Goal: Task Accomplishment & Management: Manage account settings

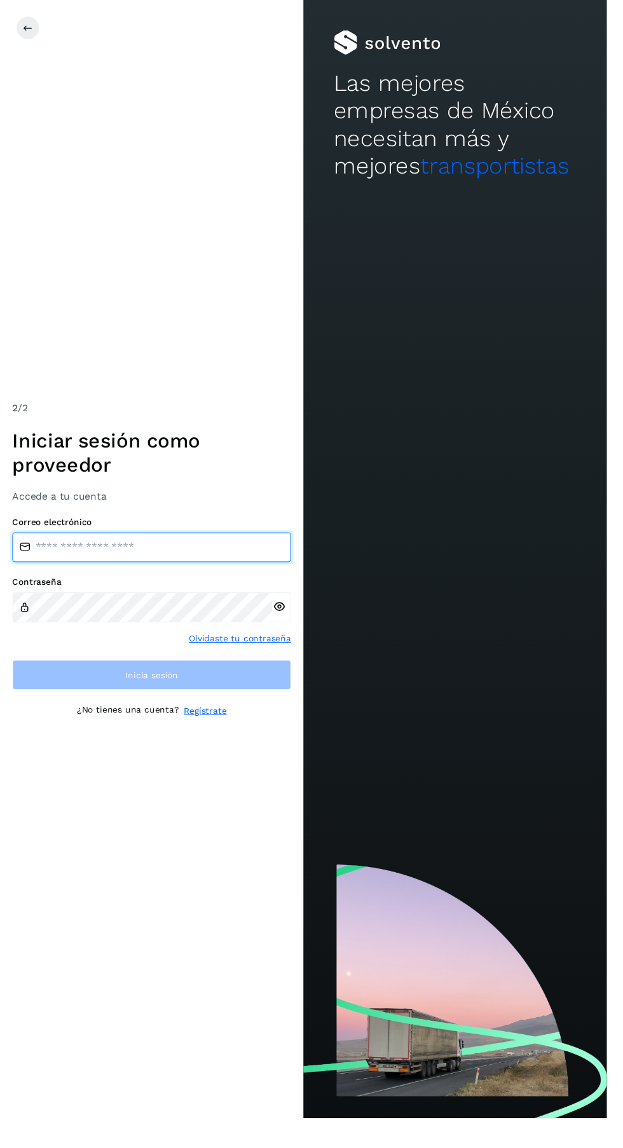
click at [191, 577] on input "email" at bounding box center [156, 561] width 286 height 31
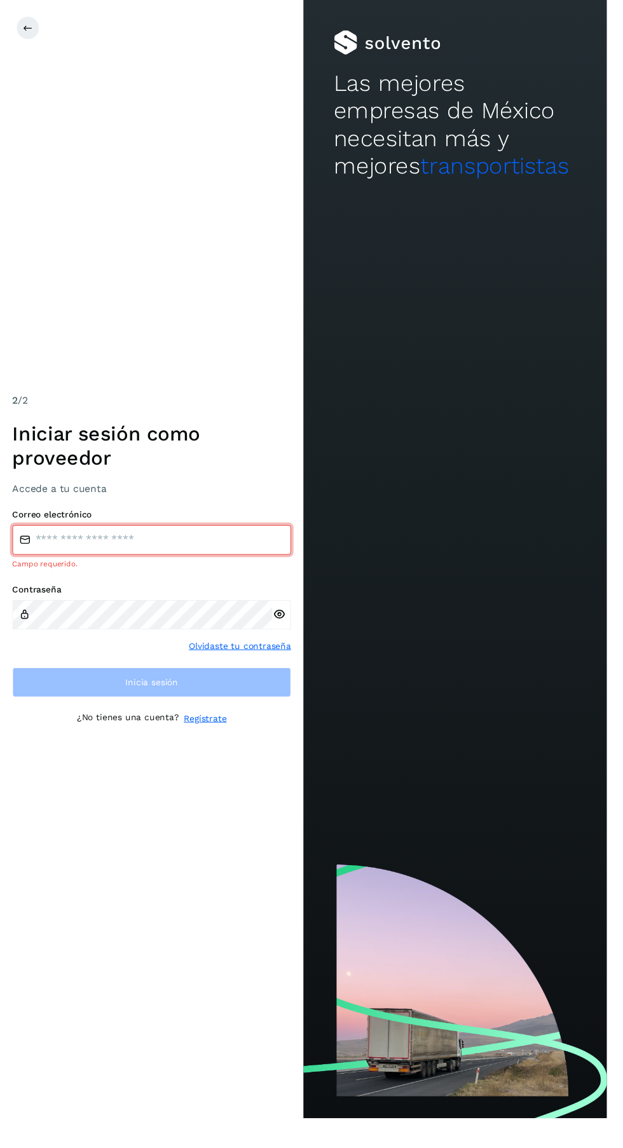
type input "**********"
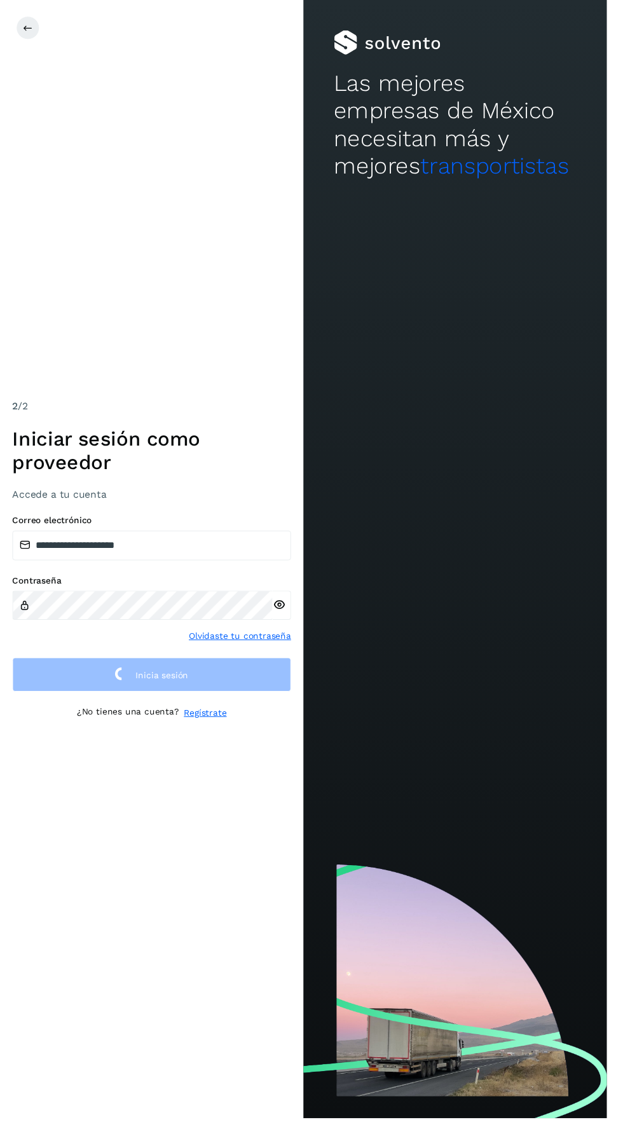
click at [286, 628] on icon at bounding box center [286, 620] width 13 height 13
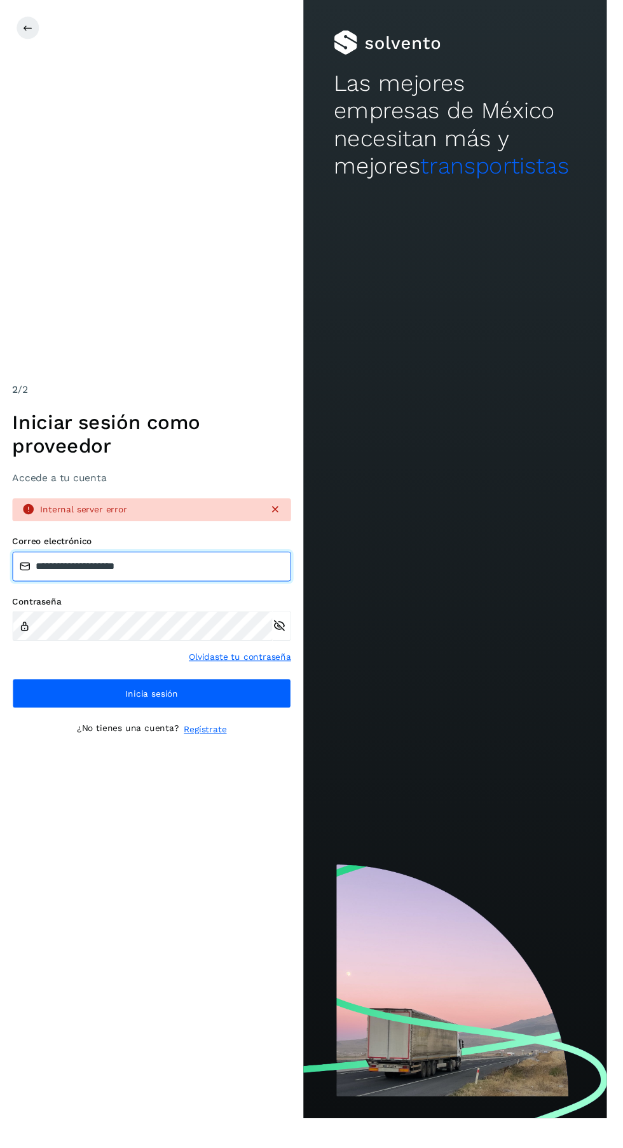
click at [212, 597] on input "**********" at bounding box center [156, 581] width 286 height 31
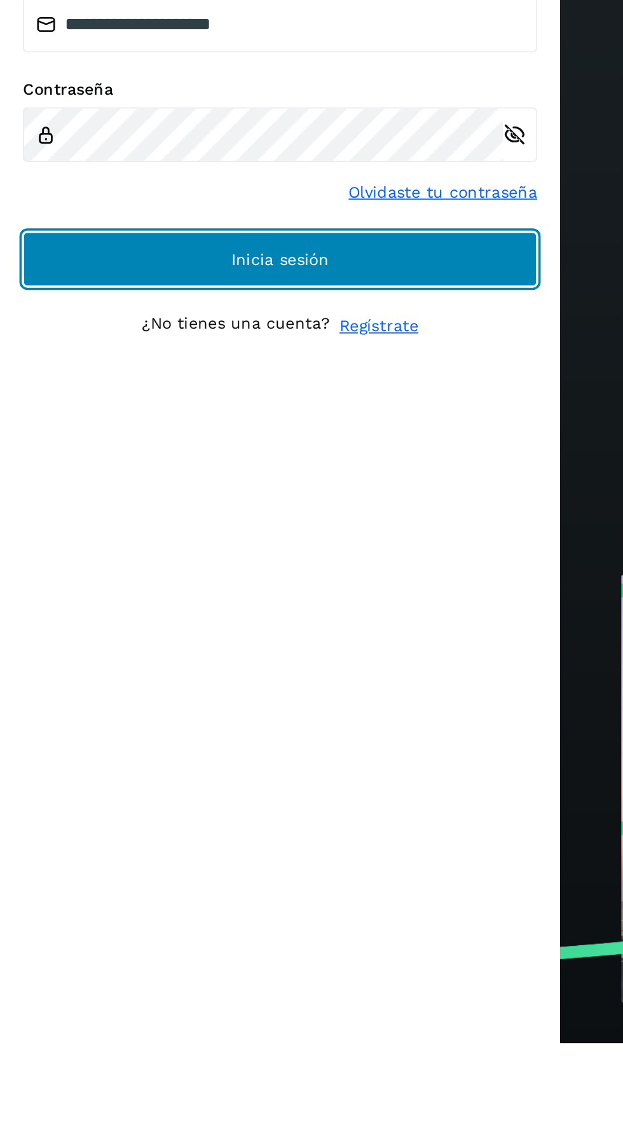
click at [248, 727] on button "Inicia sesión" at bounding box center [156, 711] width 286 height 31
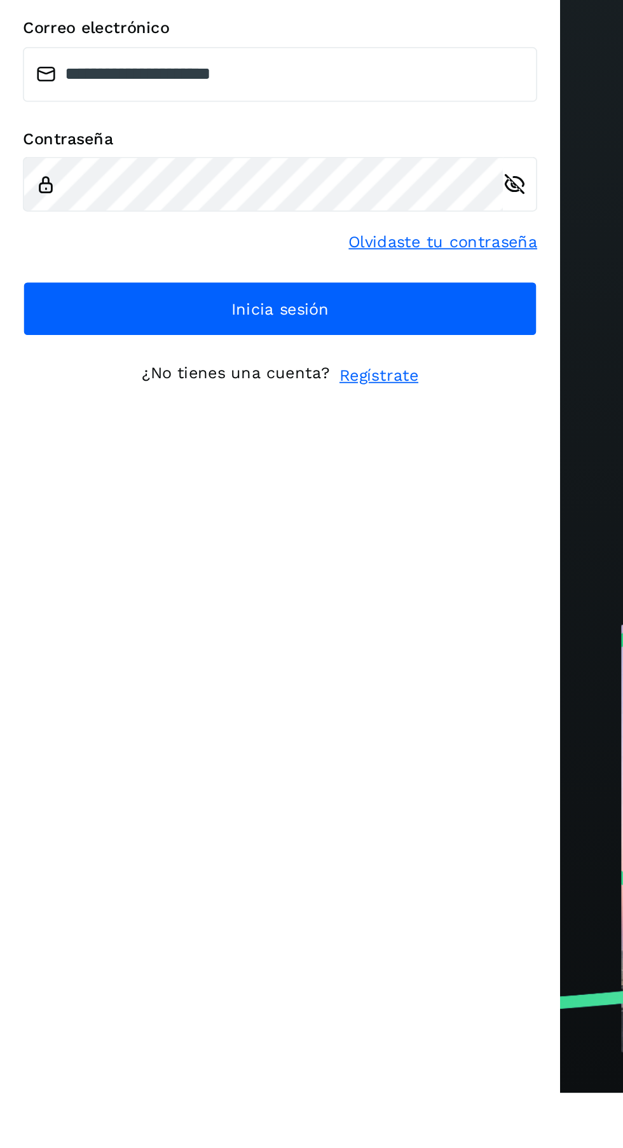
scroll to position [2, 0]
click at [259, 727] on button "Inicia sesión" at bounding box center [156, 711] width 286 height 31
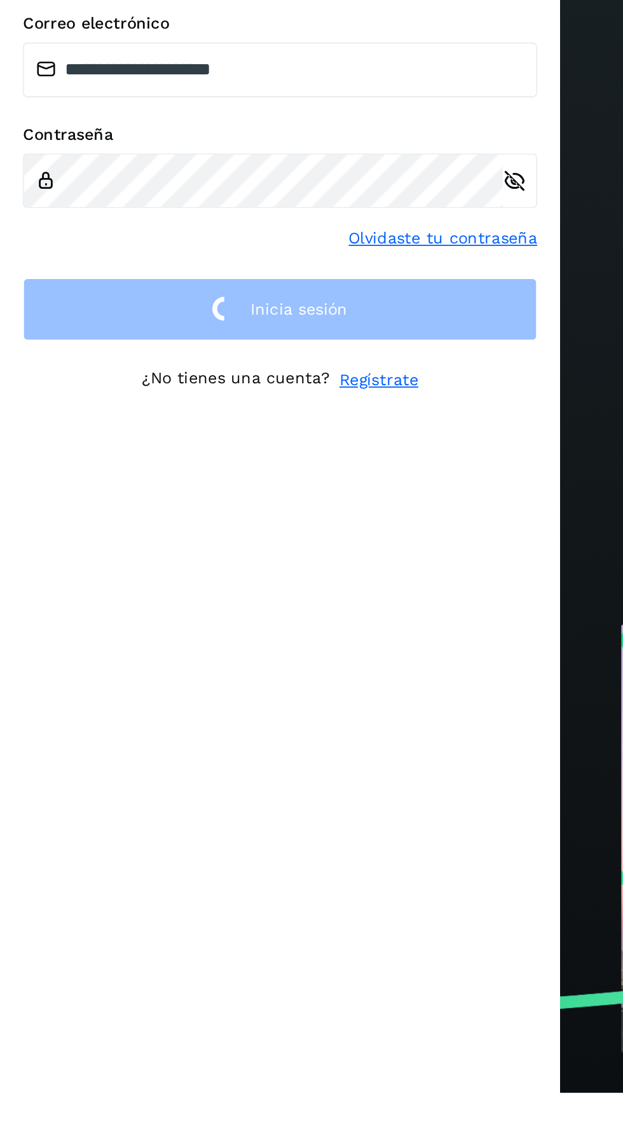
scroll to position [0, 0]
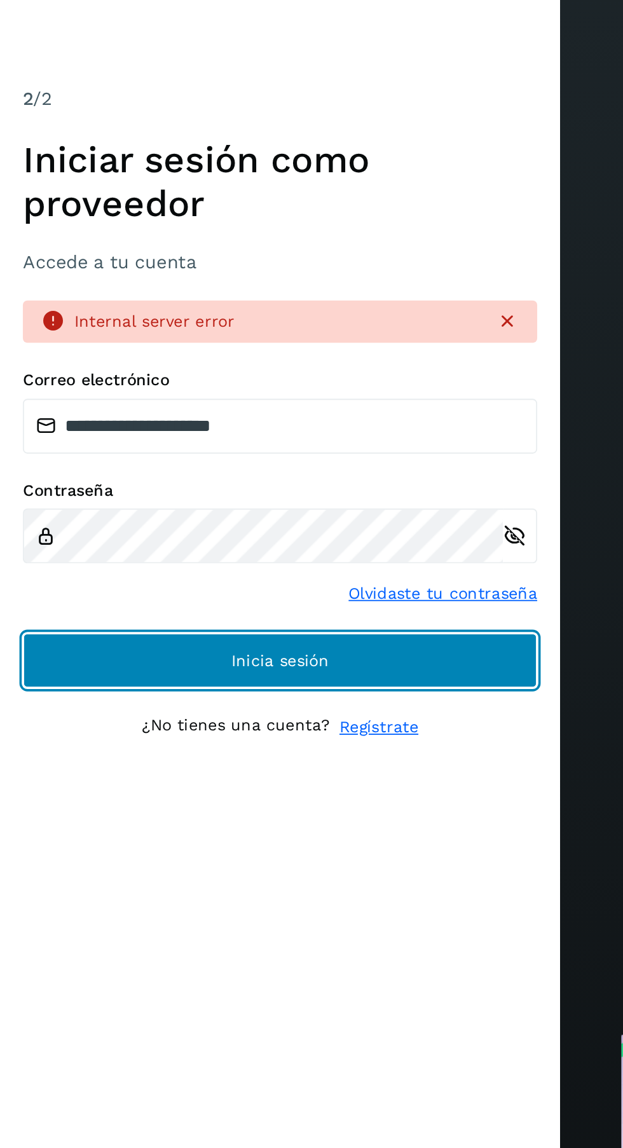
click at [236, 695] on button "Inicia sesión" at bounding box center [156, 679] width 286 height 31
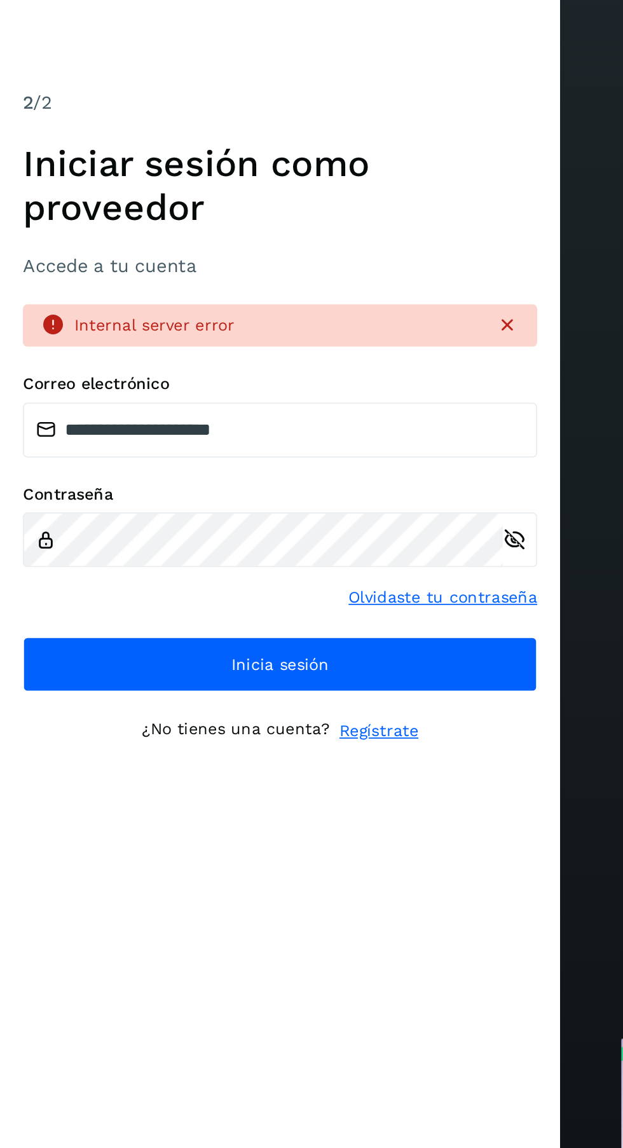
scroll to position [2, 0]
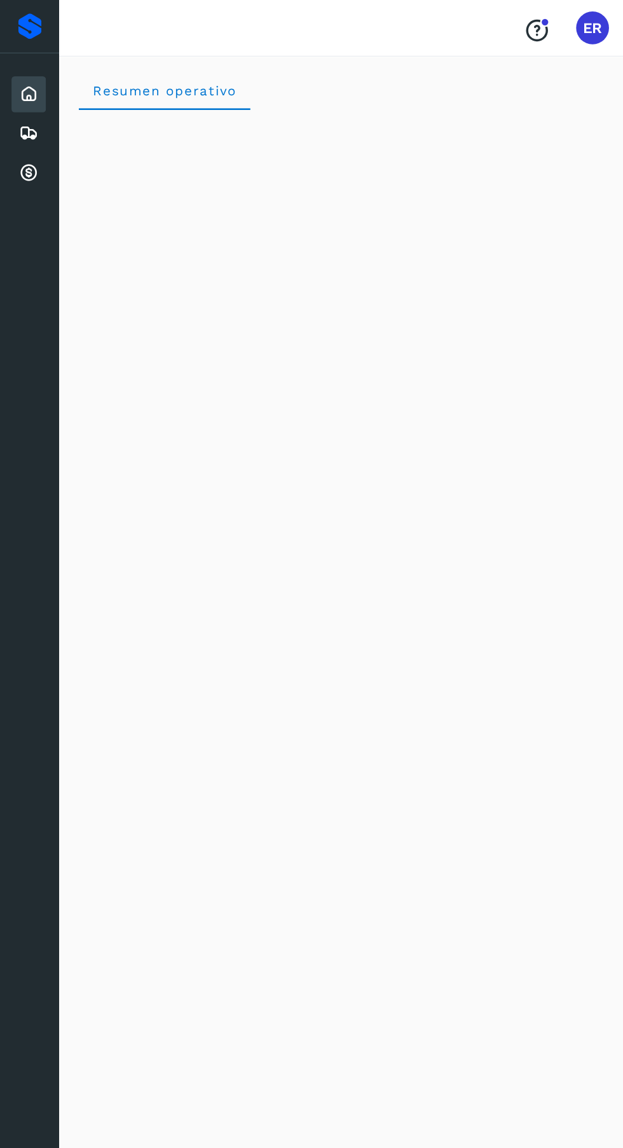
click at [22, 105] on icon at bounding box center [22, 103] width 15 height 15
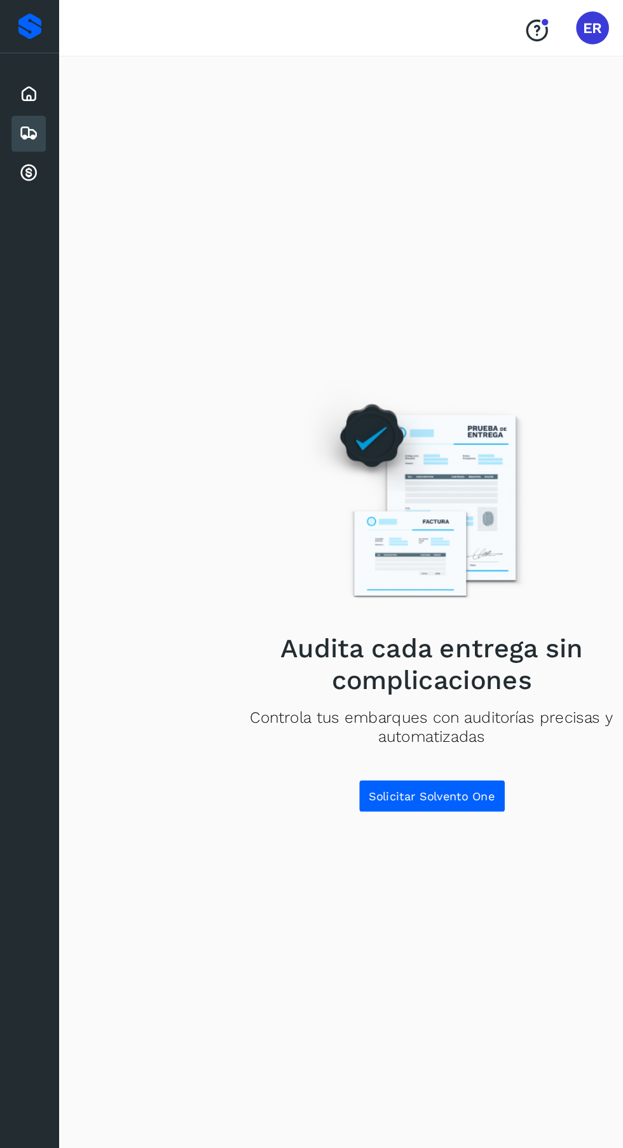
click at [20, 141] on div "Cuentas por cobrar" at bounding box center [22, 134] width 27 height 28
